Goal: Transaction & Acquisition: Book appointment/travel/reservation

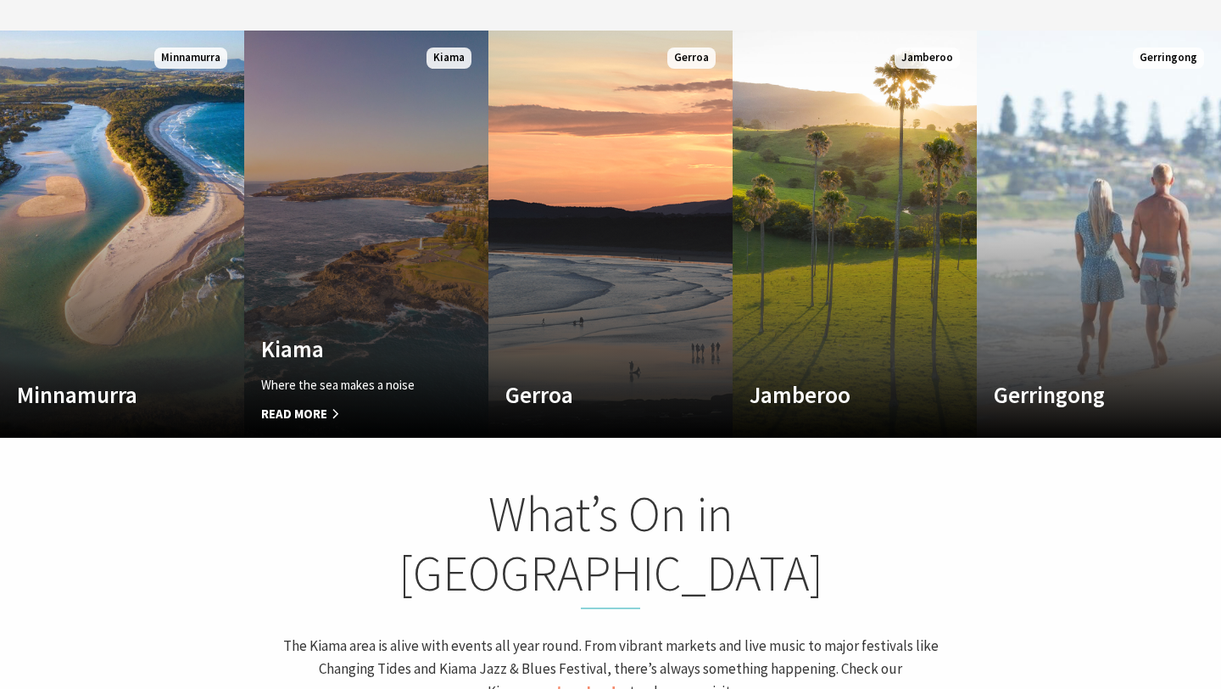
scroll to position [975, 0]
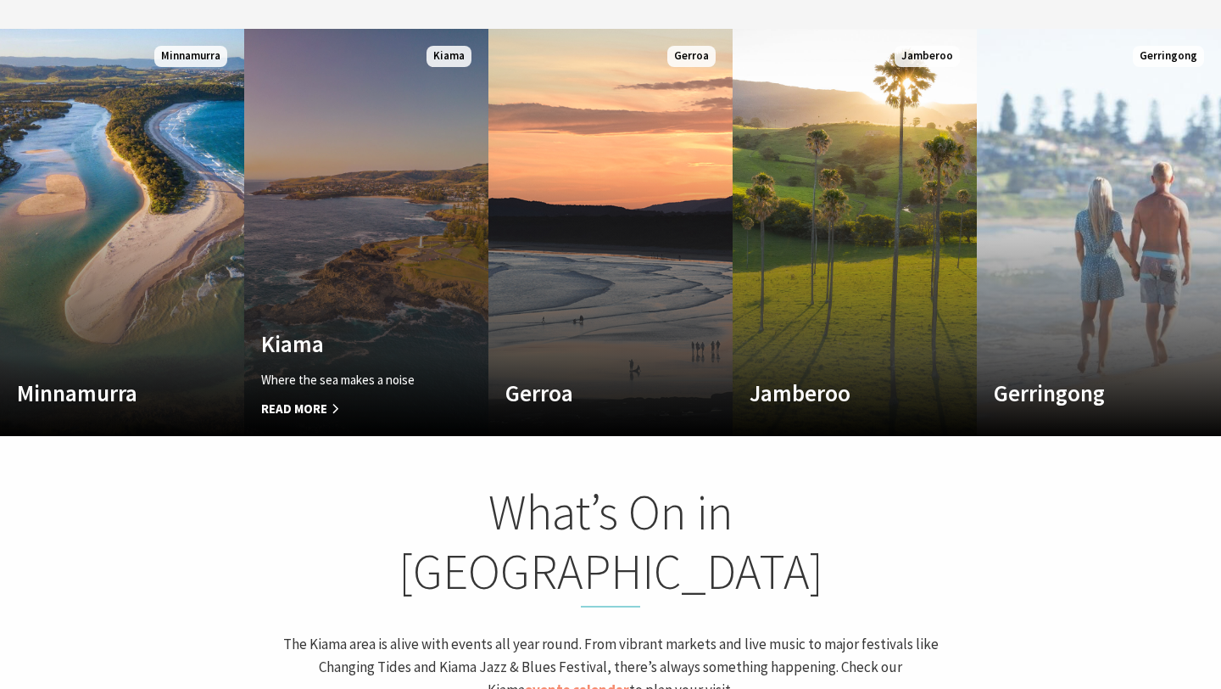
click at [348, 163] on link "Custom Image Used Kiama Where the sea makes a noise Read More Kiama" at bounding box center [366, 232] width 244 height 407
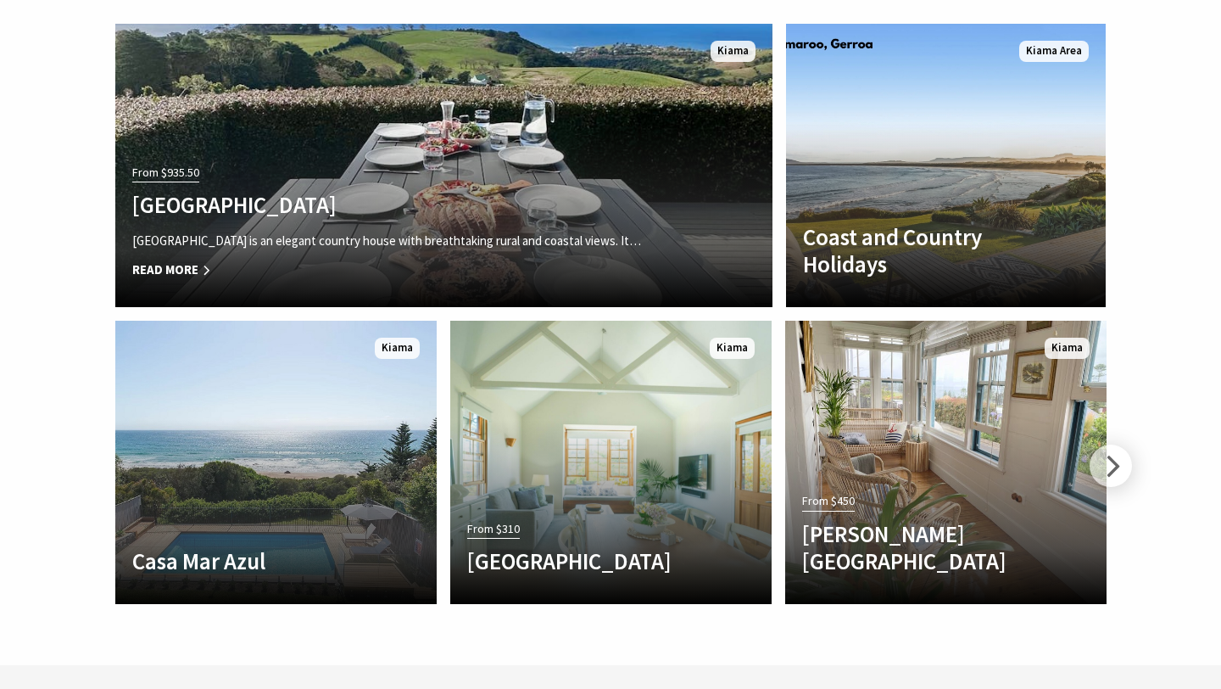
scroll to position [3820, 0]
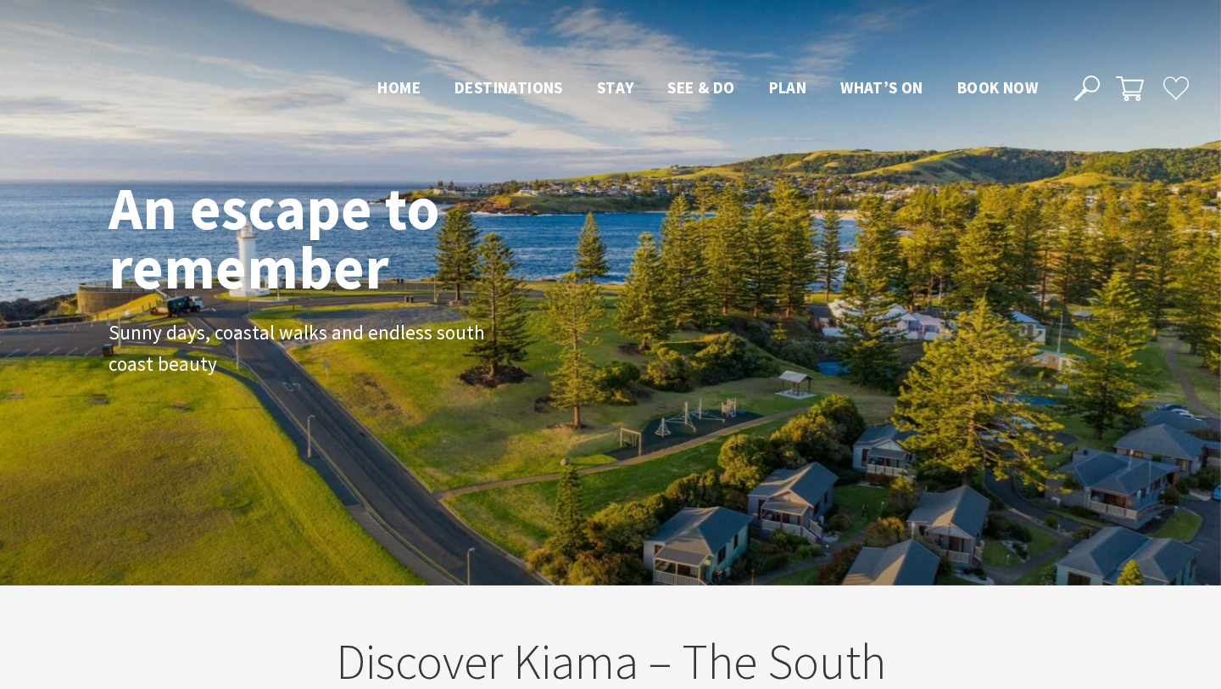
scroll to position [975, 0]
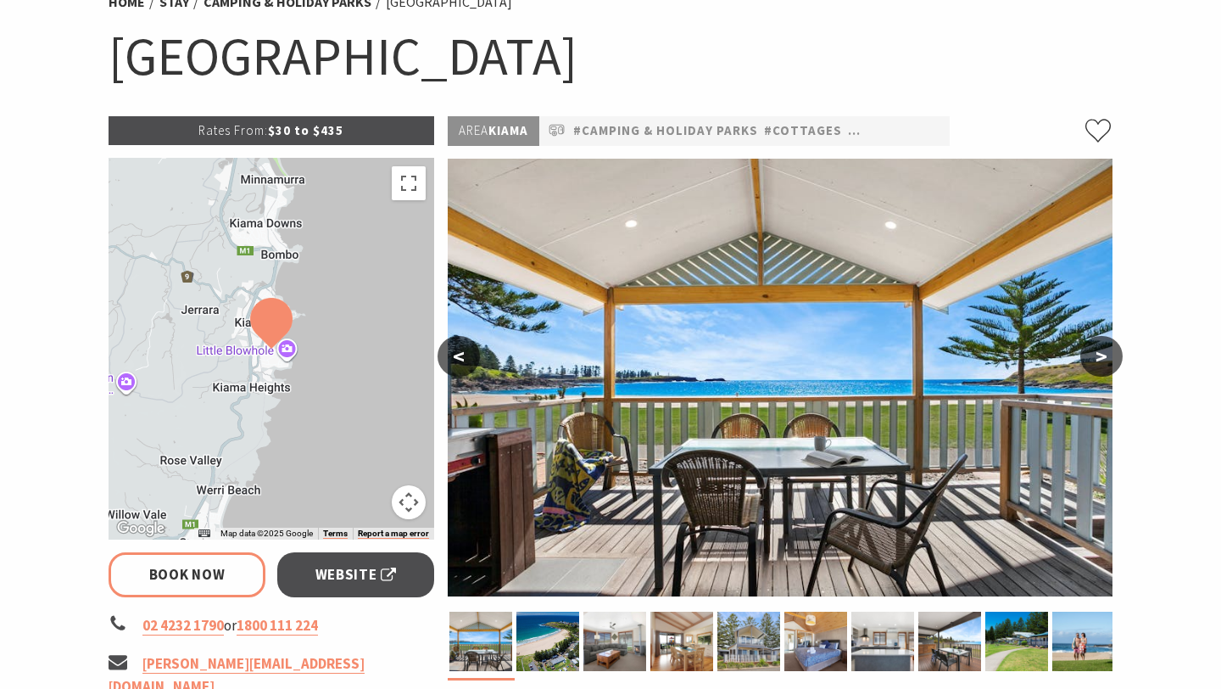
scroll to position [149, 0]
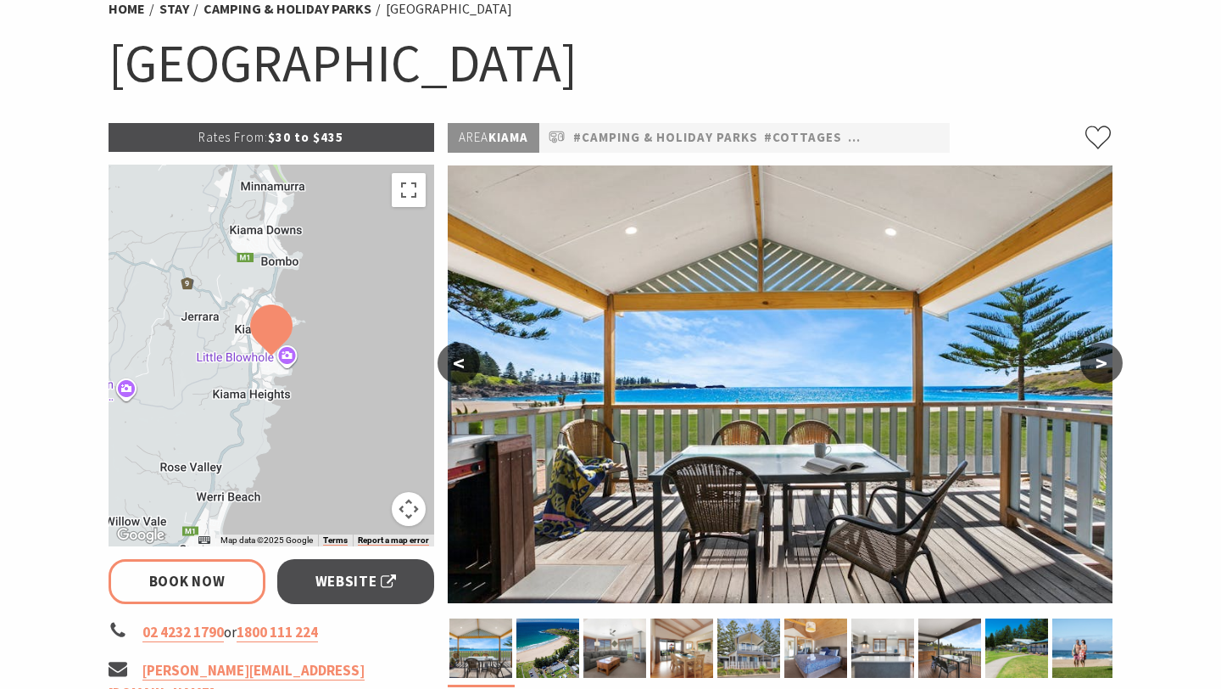
select select "3"
select select "2"
click at [1093, 368] on button ">" at bounding box center [1102, 363] width 42 height 41
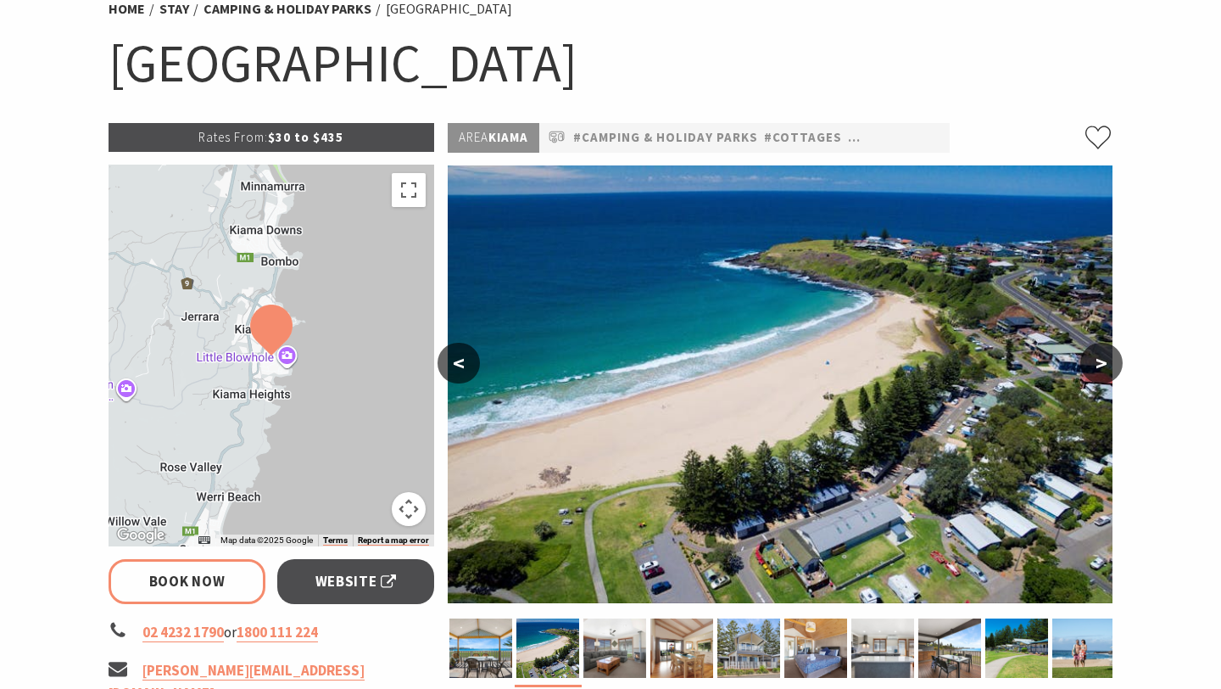
click at [1094, 367] on button ">" at bounding box center [1102, 363] width 42 height 41
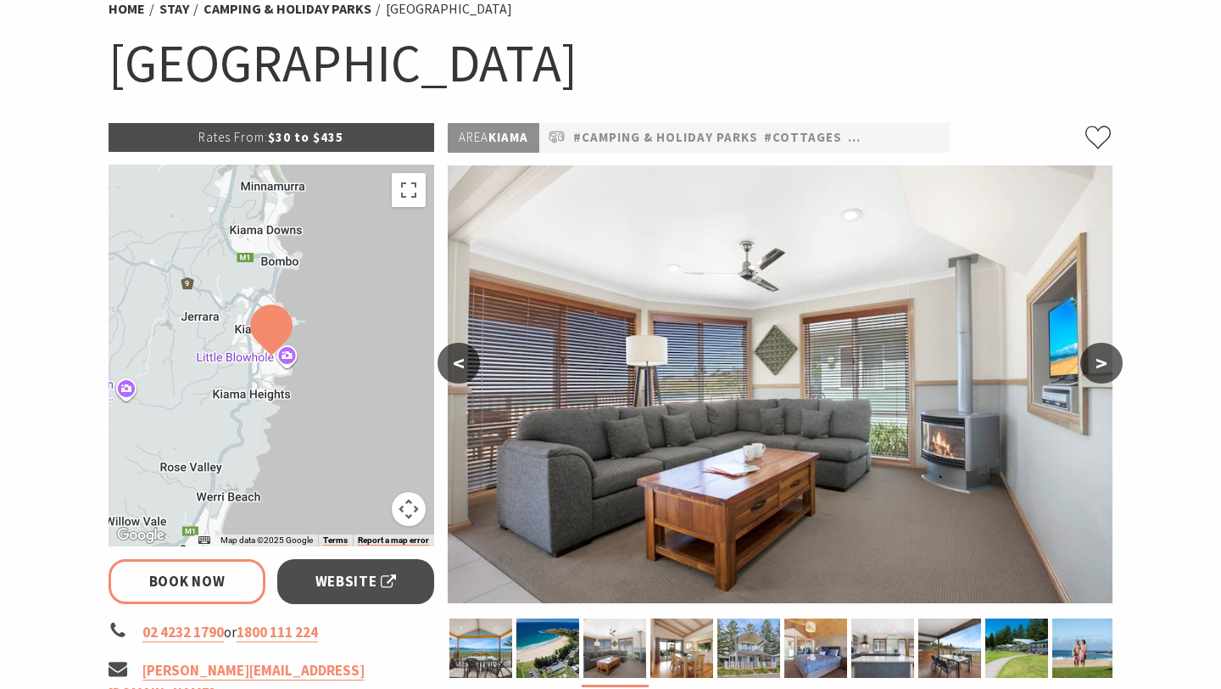
click at [1094, 366] on button ">" at bounding box center [1102, 363] width 42 height 41
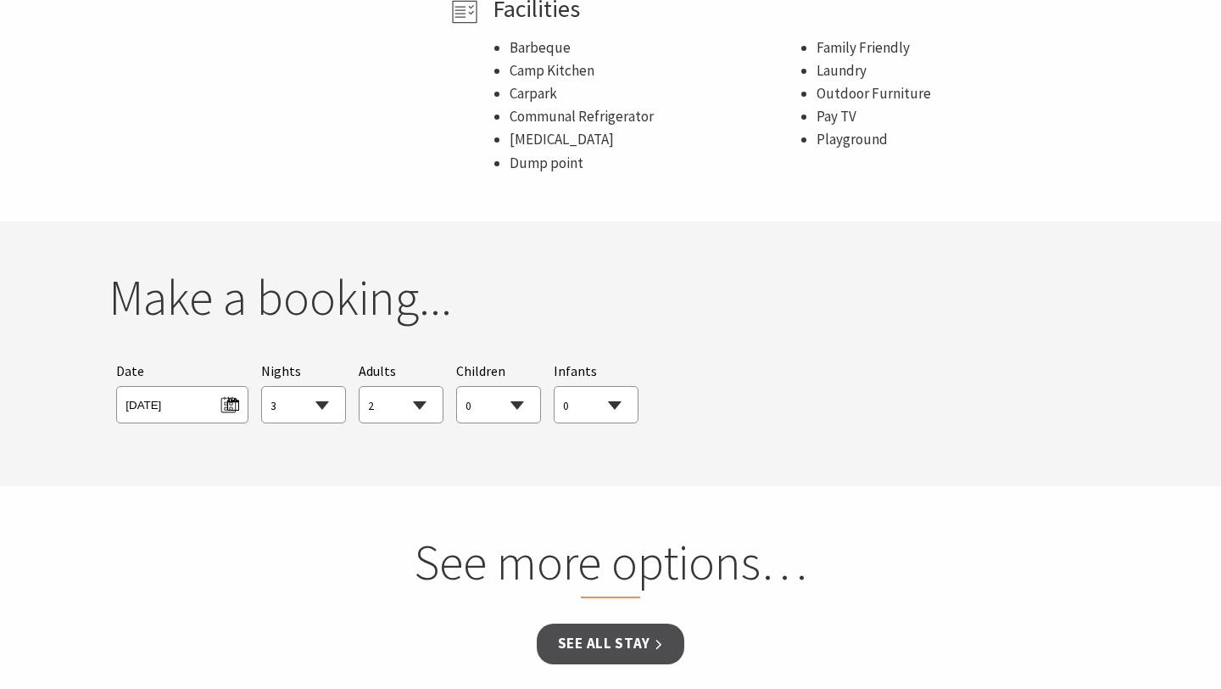
scroll to position [2027, 0]
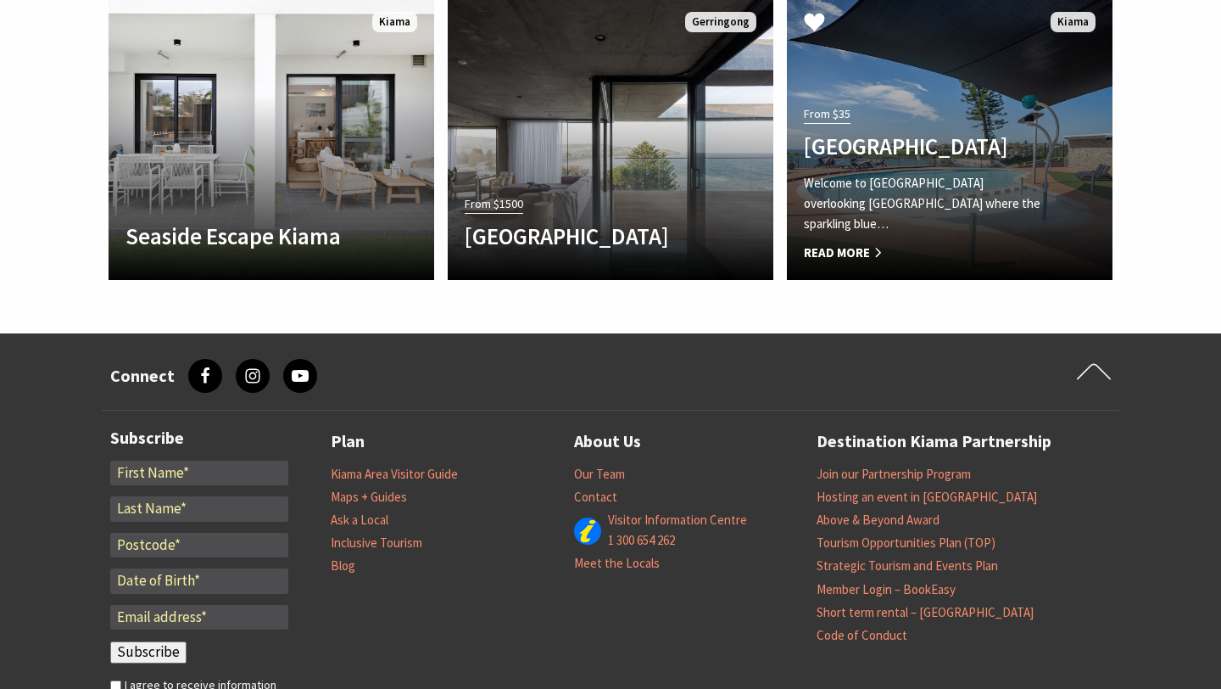
click at [986, 137] on h4 "[GEOGRAPHIC_DATA]" at bounding box center [925, 145] width 243 height 27
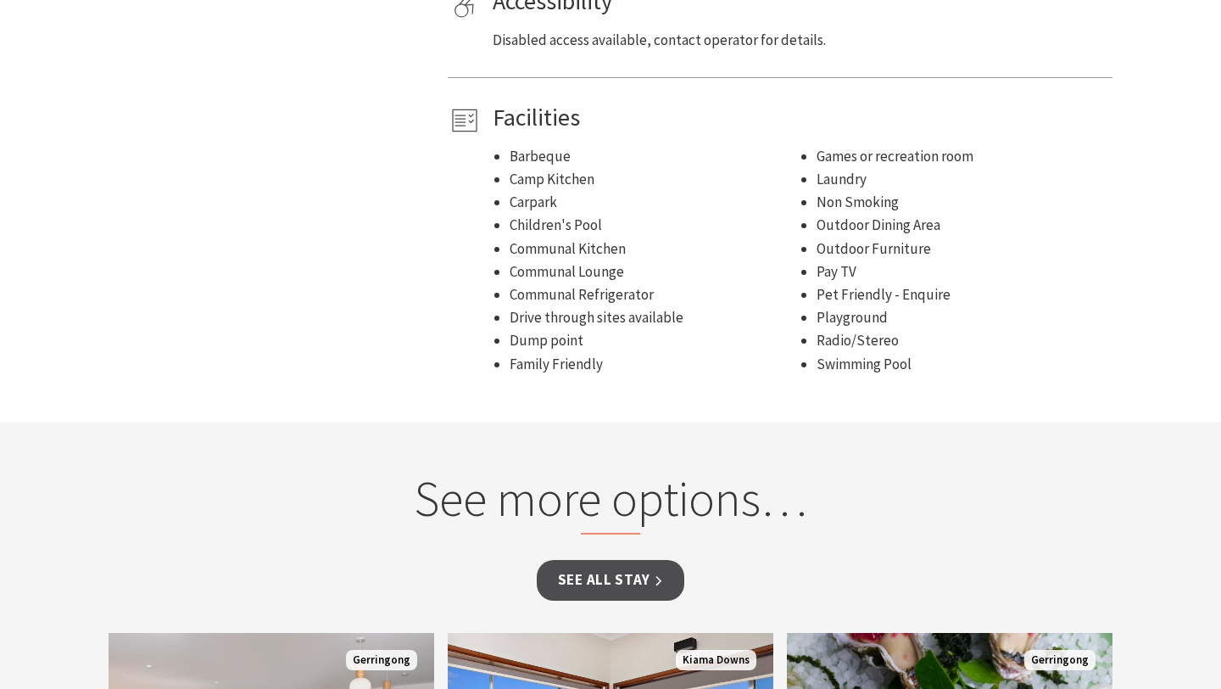
scroll to position [1032, 0]
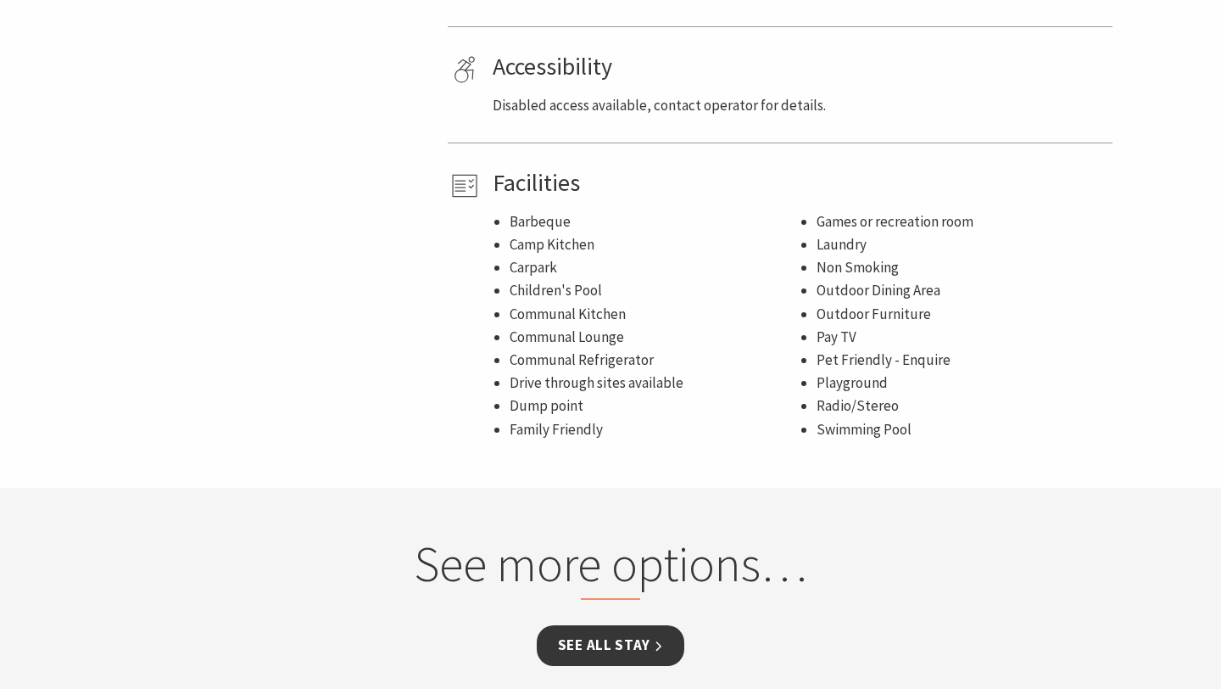
click at [617, 656] on link "See all Stay" at bounding box center [611, 645] width 148 height 40
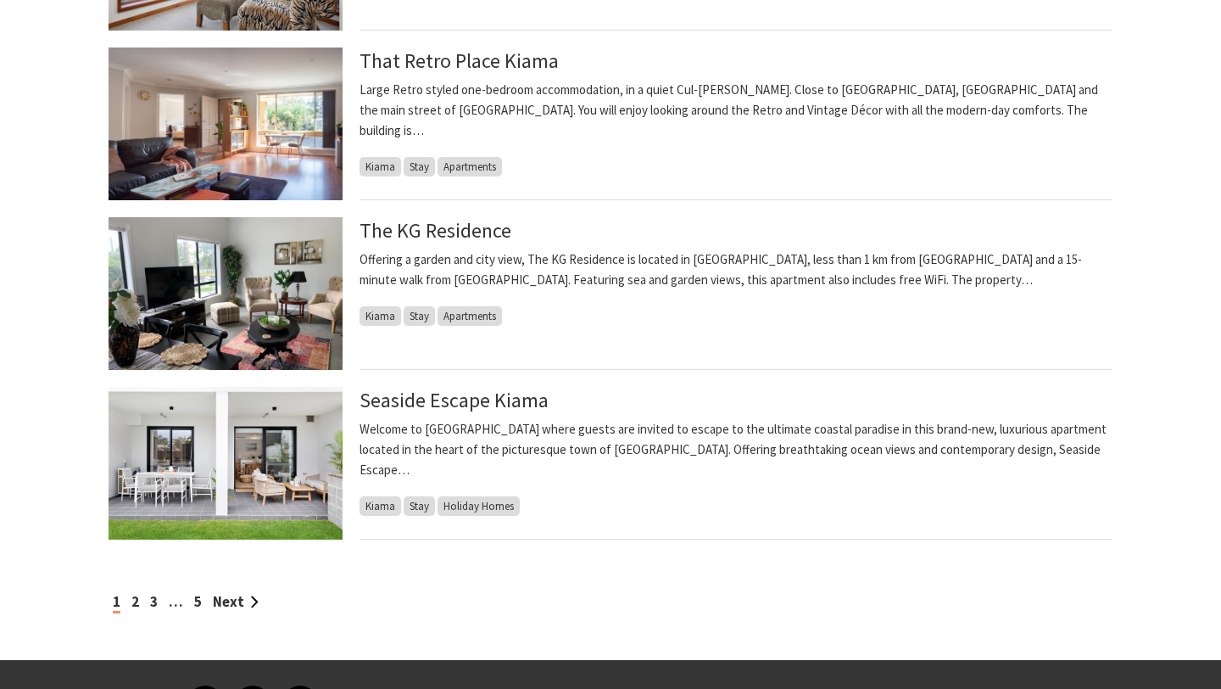
scroll to position [1616, 0]
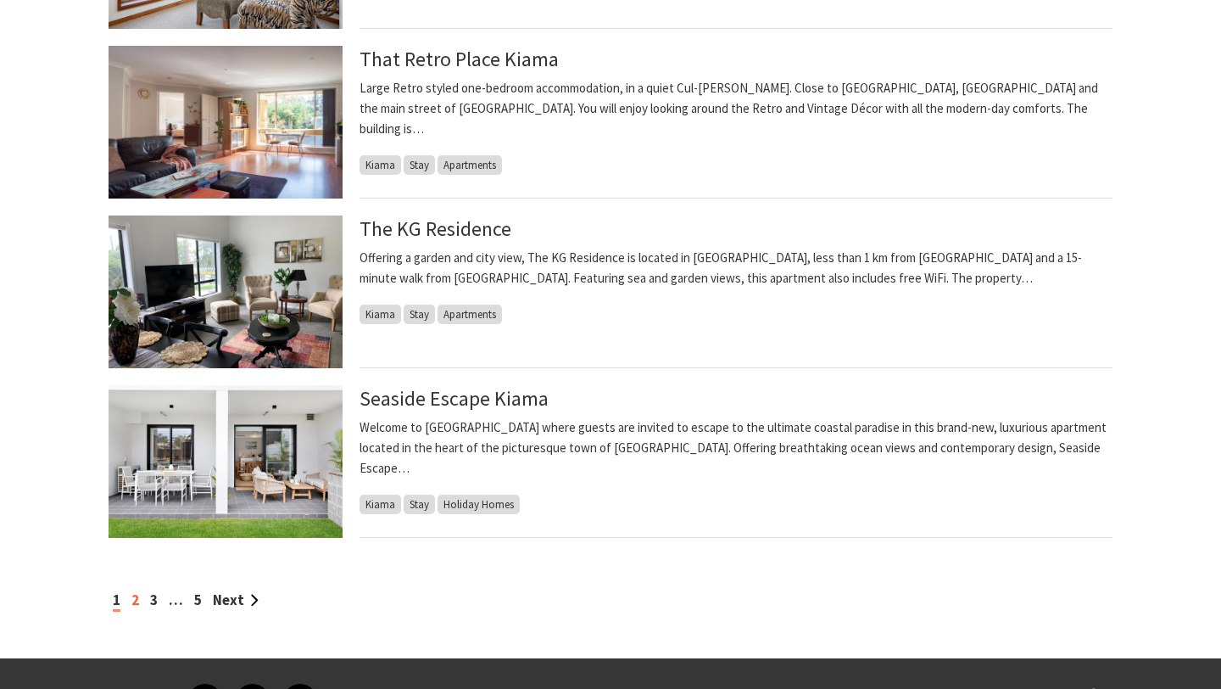
click at [134, 602] on link "2" at bounding box center [135, 599] width 8 height 19
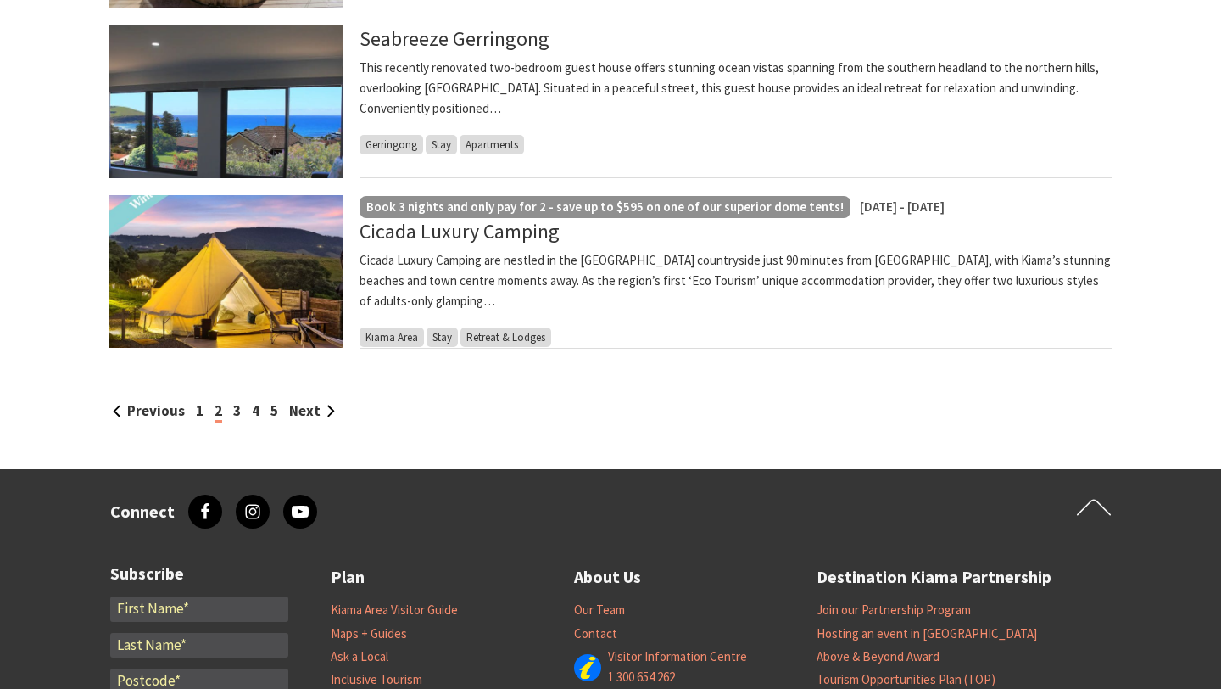
scroll to position [1808, 0]
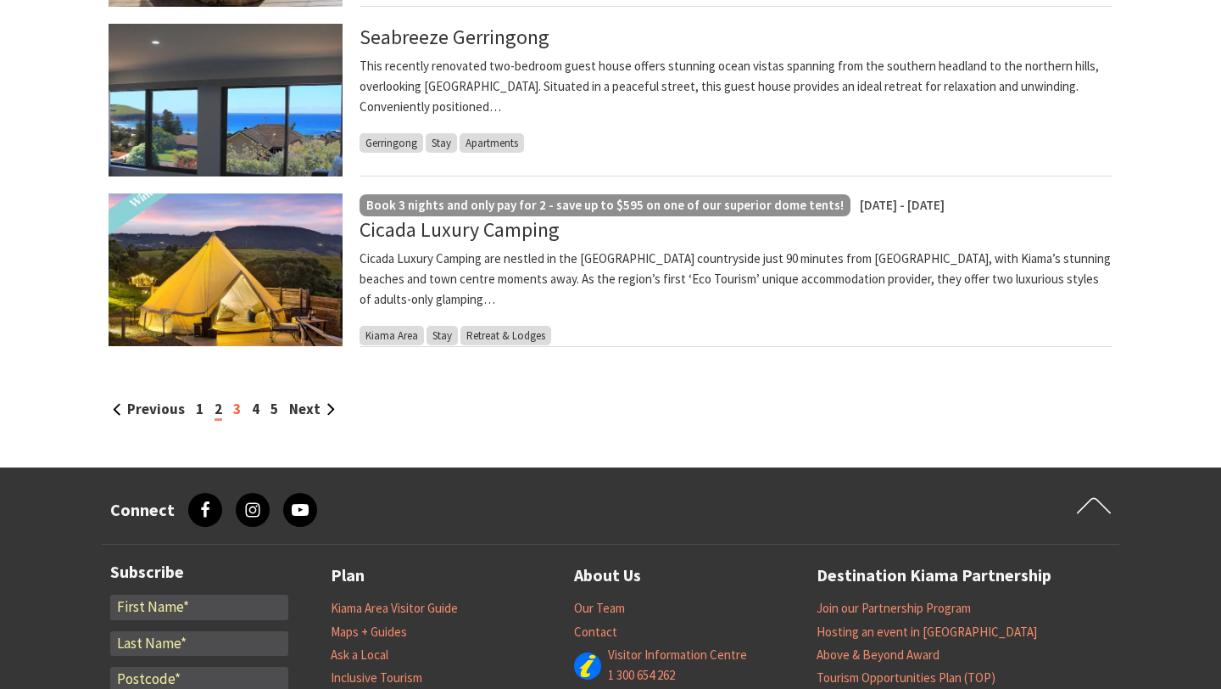
click at [234, 411] on link "3" at bounding box center [237, 409] width 8 height 19
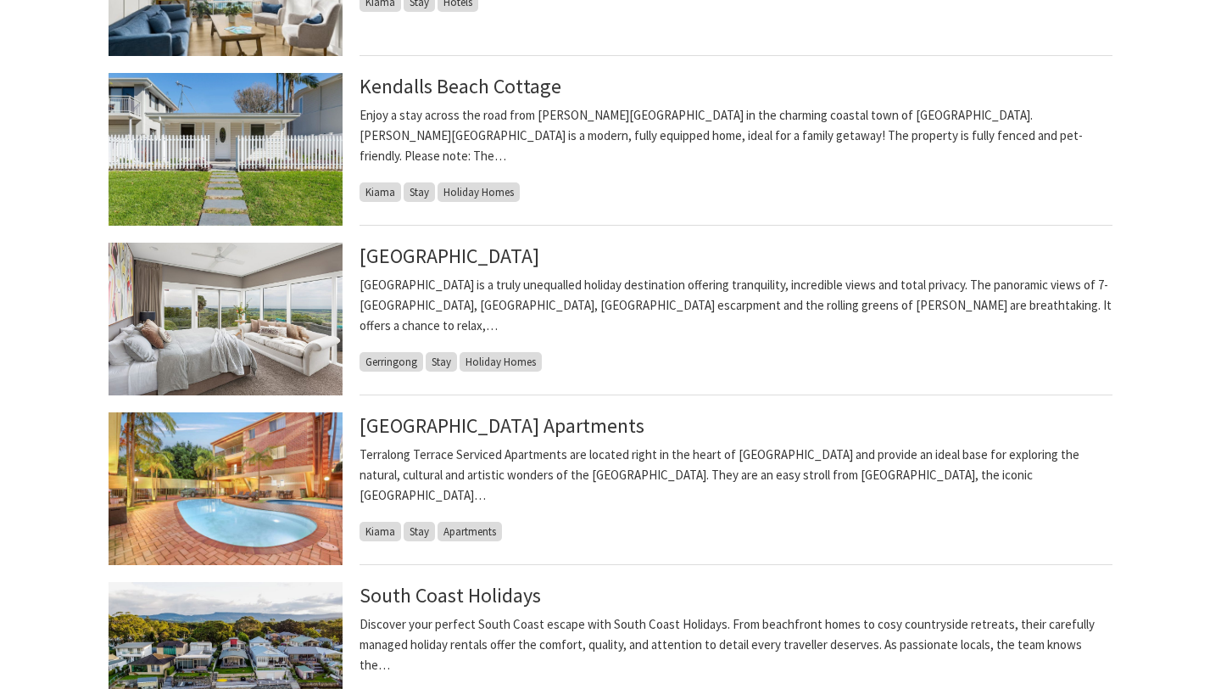
scroll to position [645, 0]
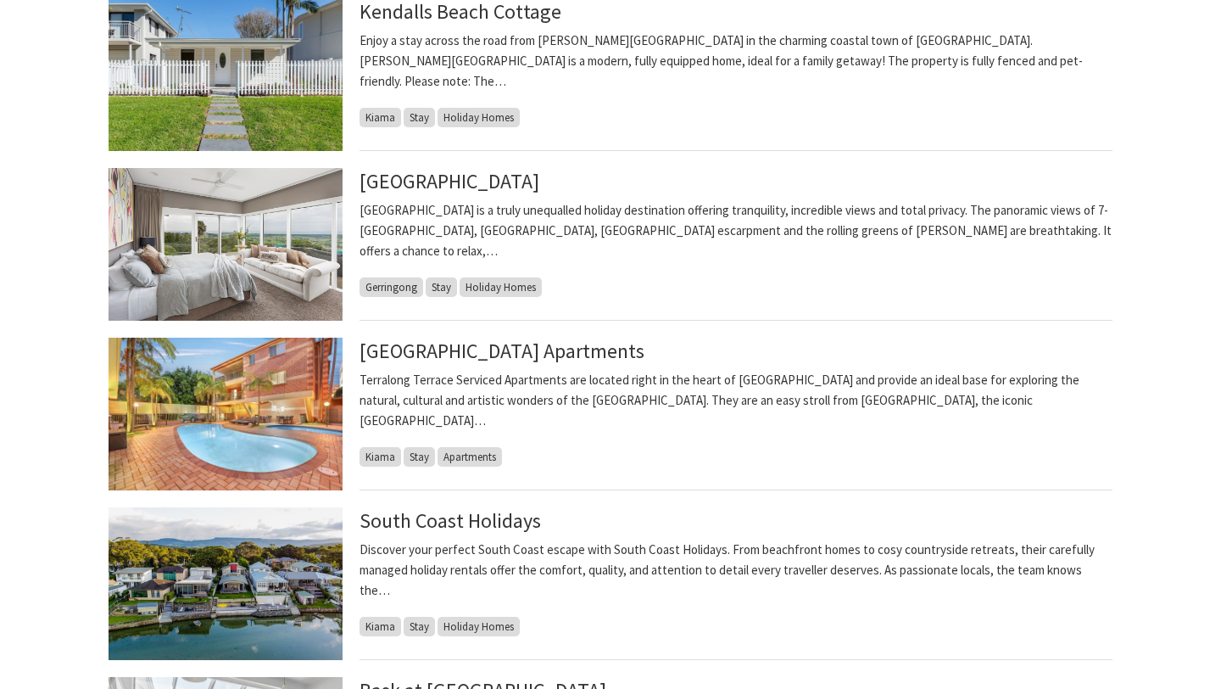
click at [211, 595] on img at bounding box center [226, 583] width 234 height 153
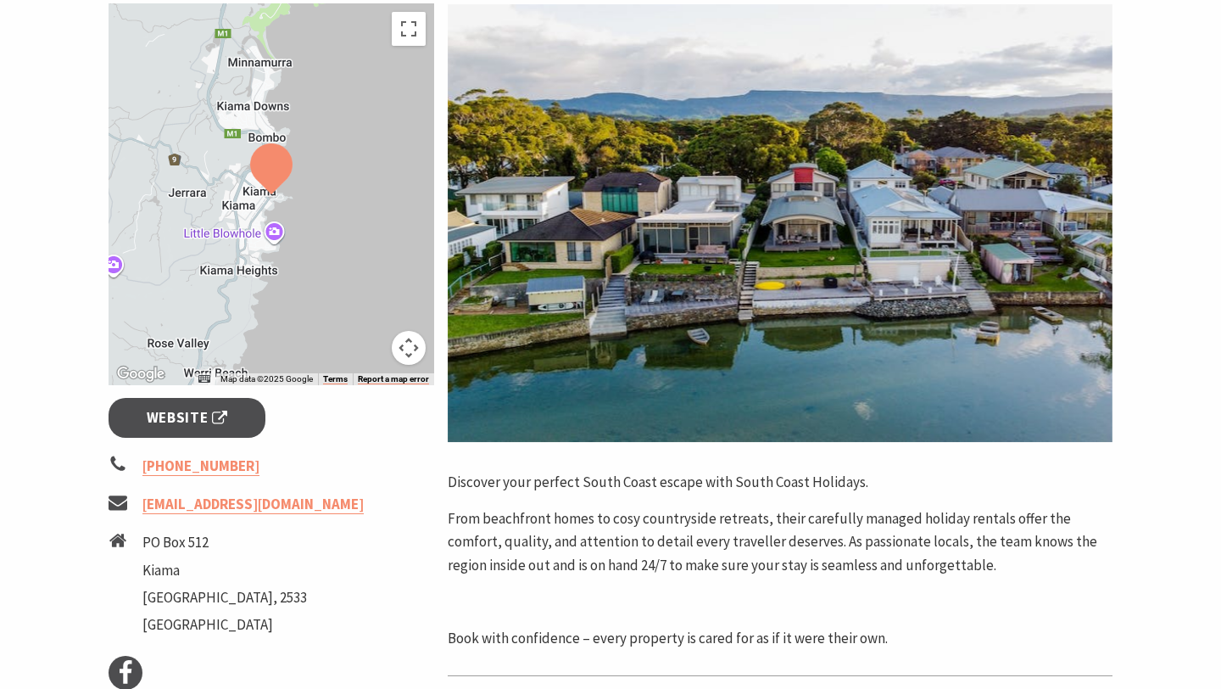
scroll to position [313, 0]
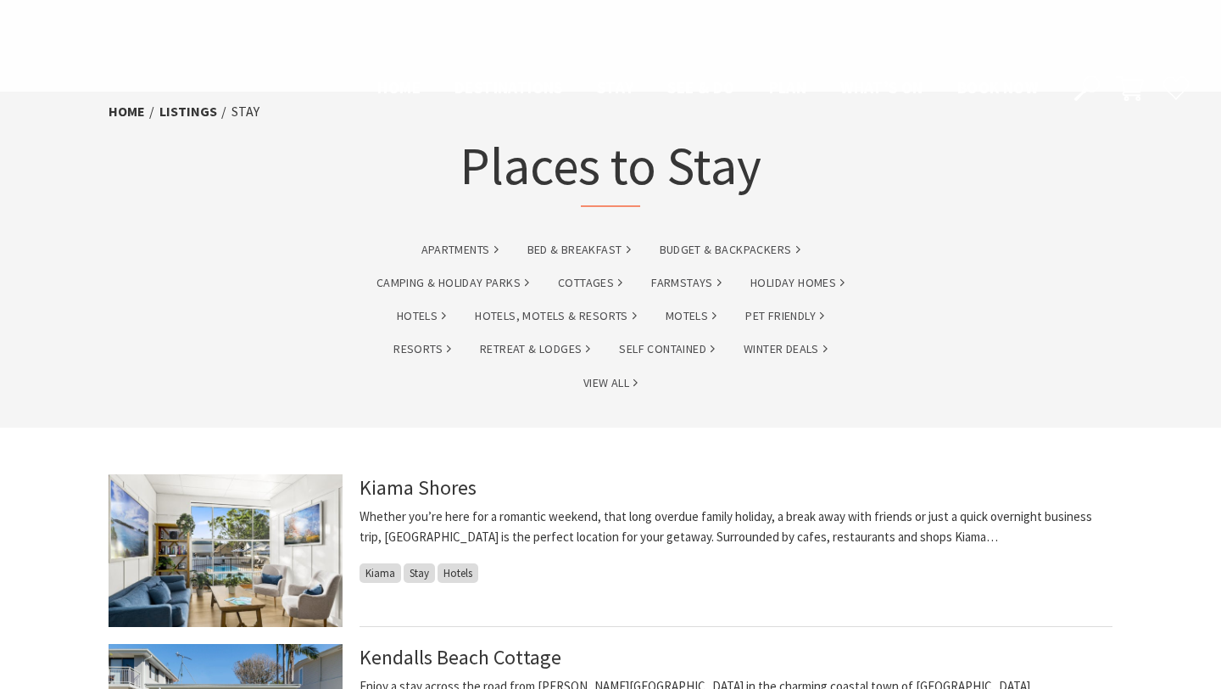
scroll to position [645, 0]
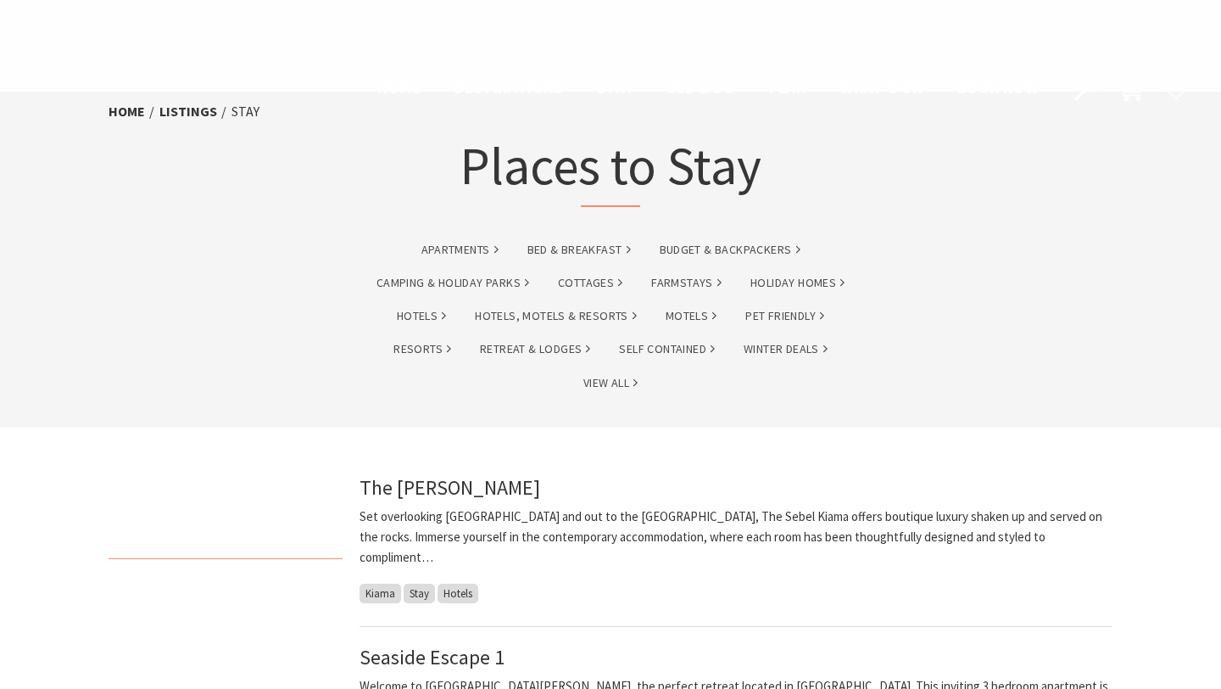
scroll to position [1616, 0]
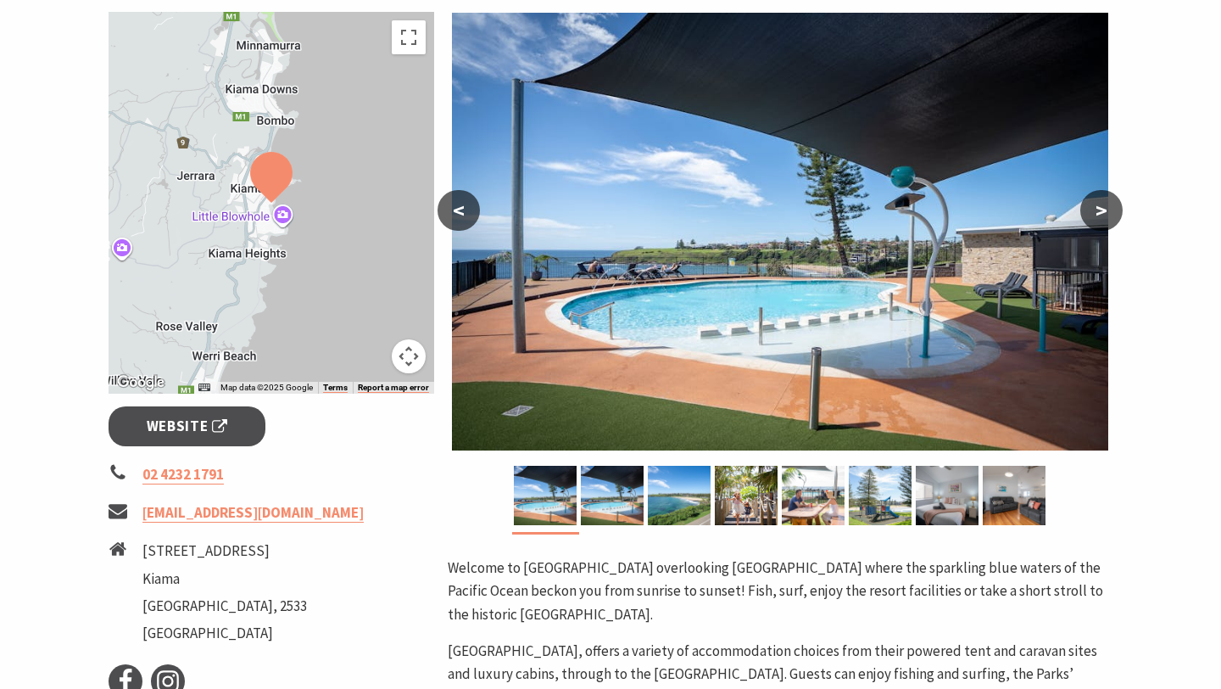
scroll to position [338, 0]
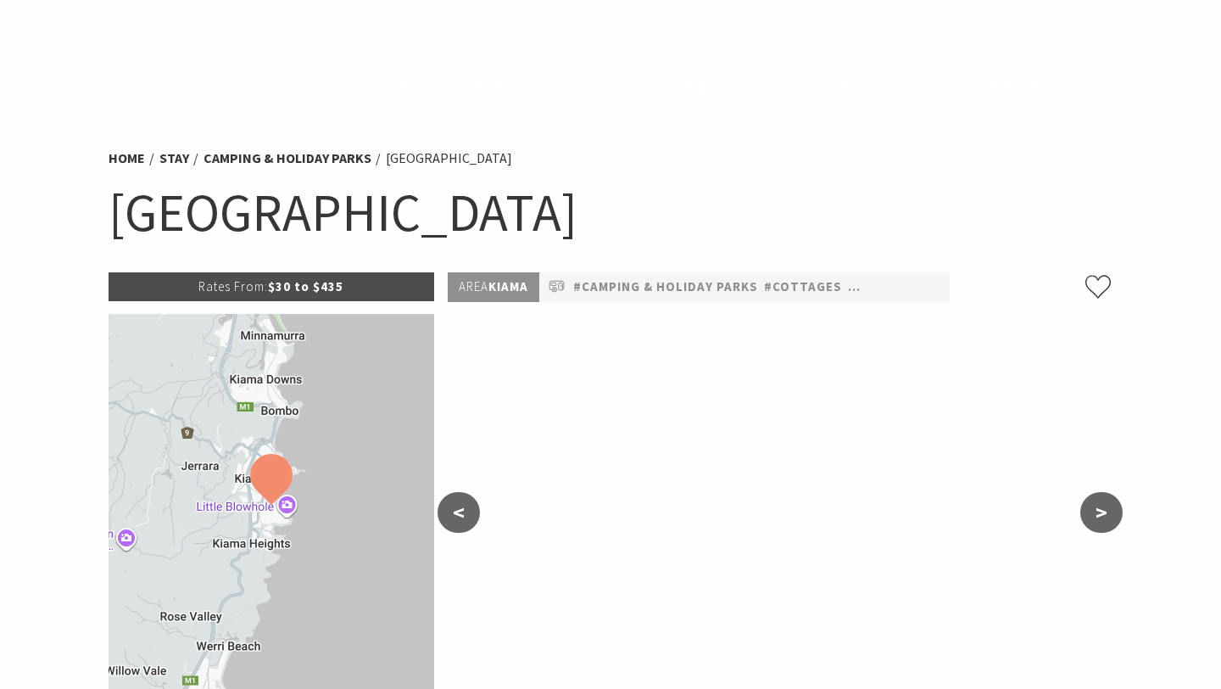
select select "3"
select select "2"
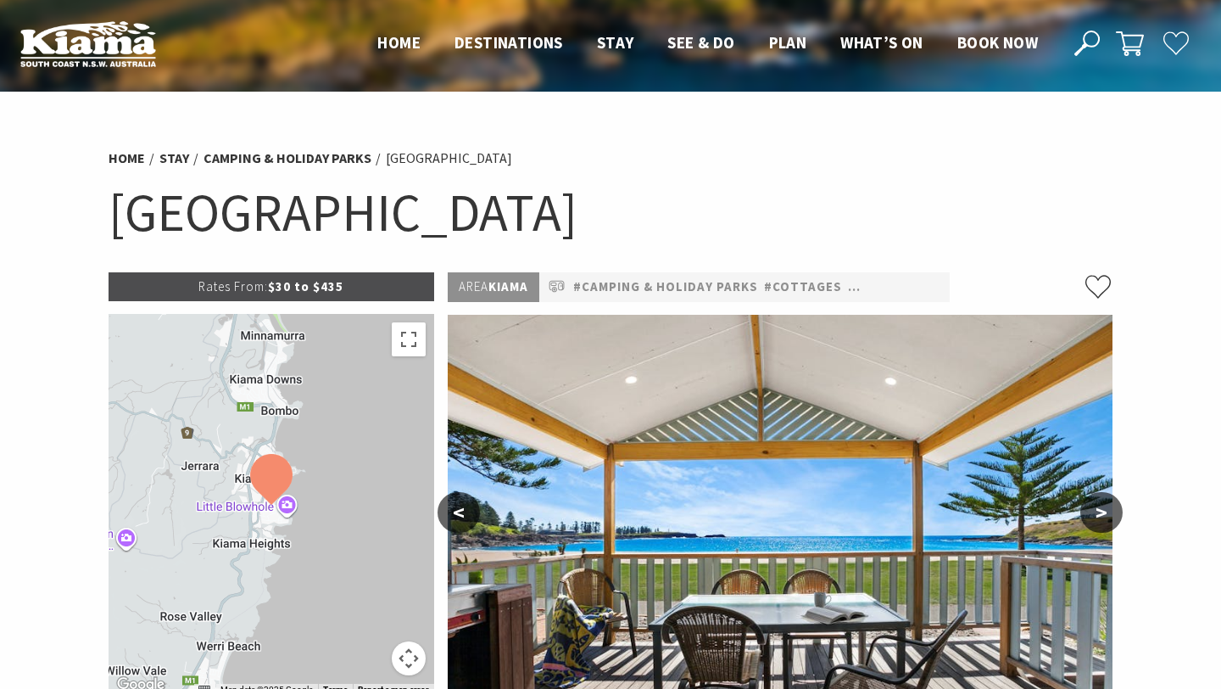
scroll to position [6, 0]
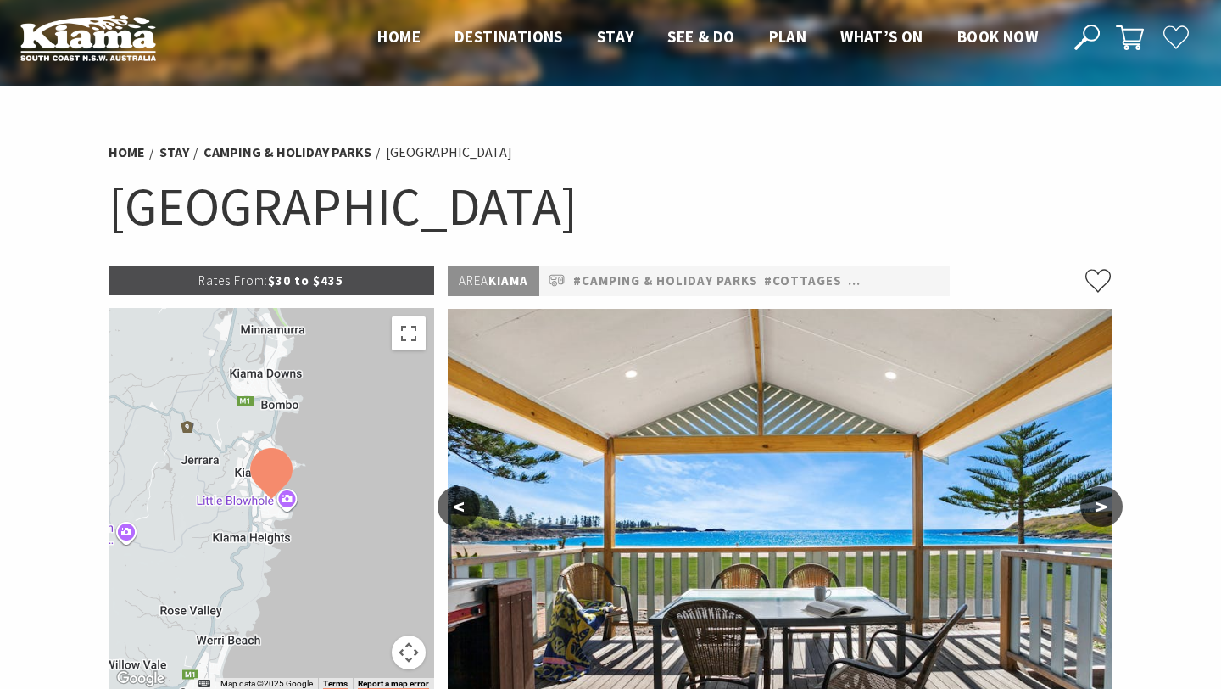
click at [298, 282] on p "Rates From: $30 to $435" at bounding box center [272, 280] width 326 height 29
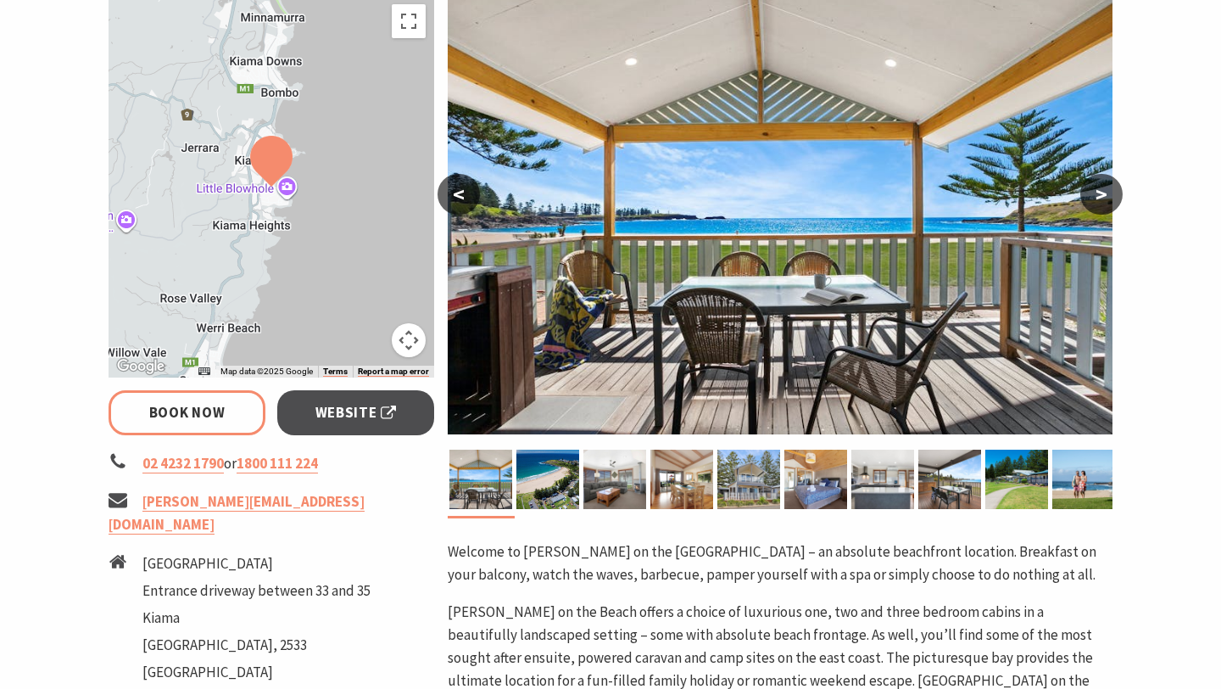
scroll to position [327, 0]
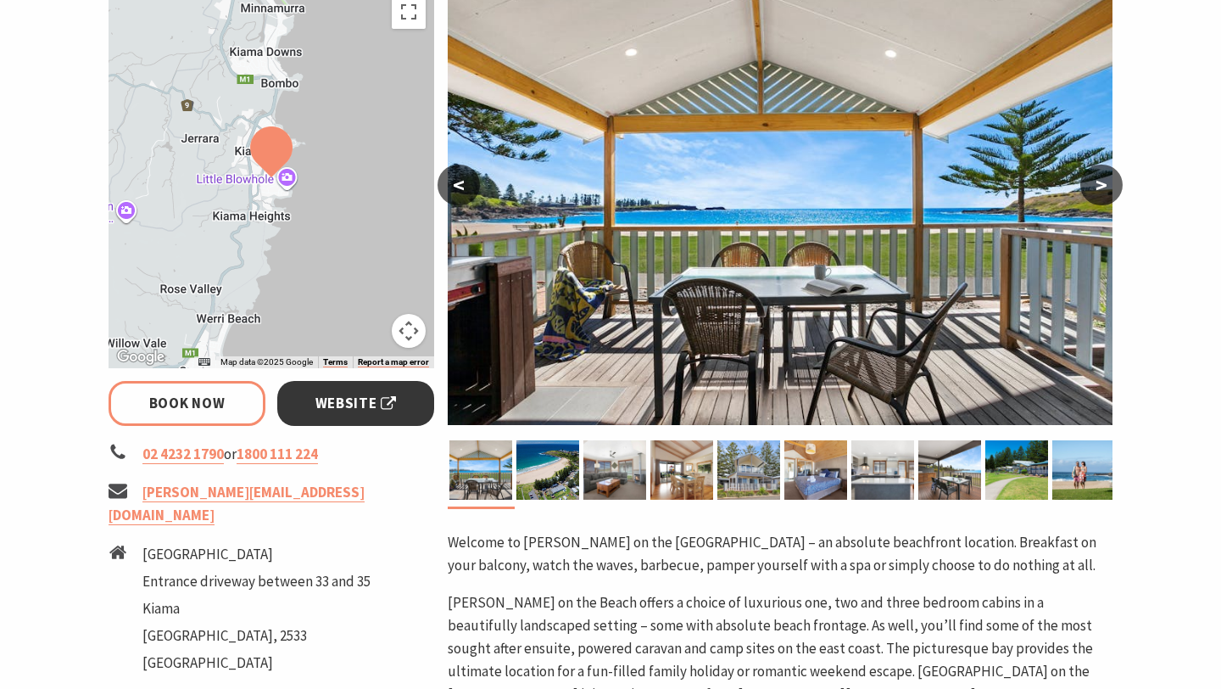
click at [357, 407] on span "Website" at bounding box center [356, 403] width 81 height 23
select select "3"
